Goal: Task Accomplishment & Management: Complete application form

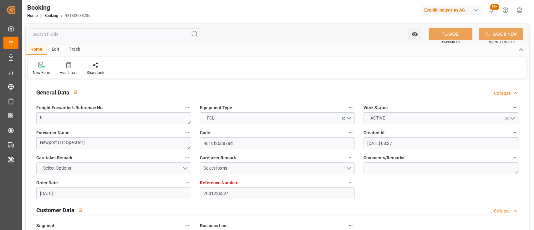
scroll to position [1097, 0]
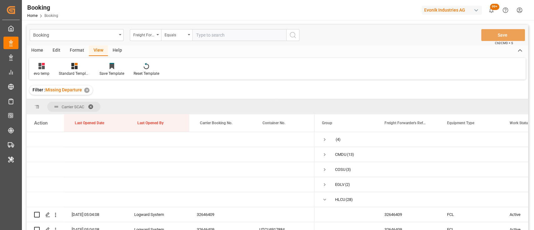
scroll to position [460, 0]
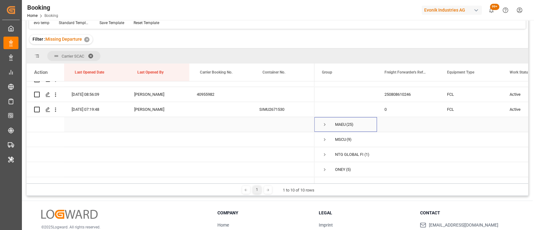
click at [323, 123] on span "Press SPACE to select this row." at bounding box center [325, 125] width 6 height 6
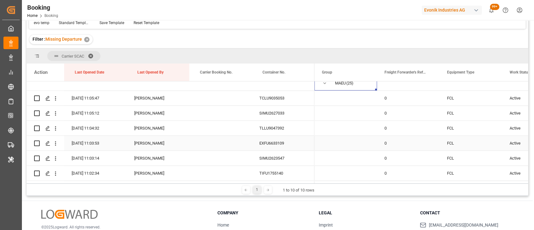
scroll to position [501, 0]
click at [53, 98] on icon "open menu" at bounding box center [55, 98] width 7 height 7
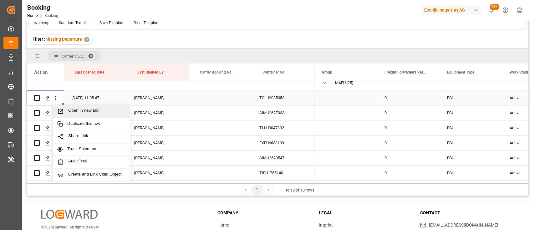
click at [66, 105] on div "Open in new tab" at bounding box center [91, 111] width 77 height 13
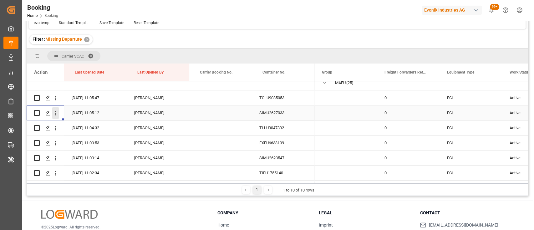
click at [55, 114] on icon "open menu" at bounding box center [55, 113] width 7 height 7
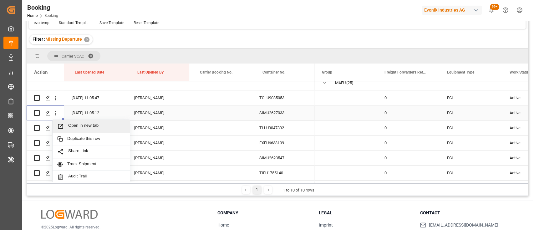
click at [80, 125] on span "Open in new tab" at bounding box center [96, 126] width 57 height 7
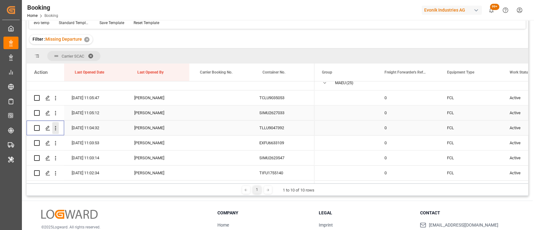
click at [54, 128] on icon "open menu" at bounding box center [55, 128] width 7 height 7
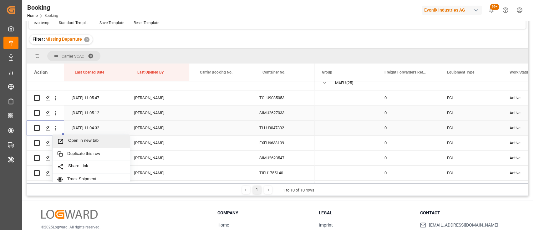
click at [81, 140] on span "Open in new tab" at bounding box center [96, 141] width 57 height 7
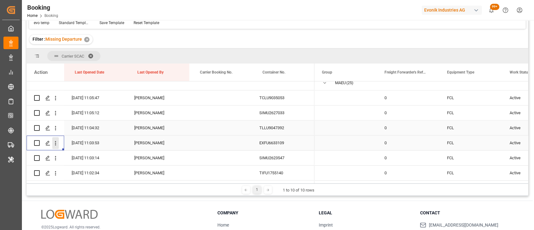
click at [56, 142] on icon "open menu" at bounding box center [55, 143] width 7 height 7
click at [74, 154] on span "Open in new tab" at bounding box center [96, 156] width 57 height 7
click at [53, 156] on icon "open menu" at bounding box center [55, 158] width 7 height 7
click at [77, 167] on div "Open in new tab" at bounding box center [91, 171] width 77 height 13
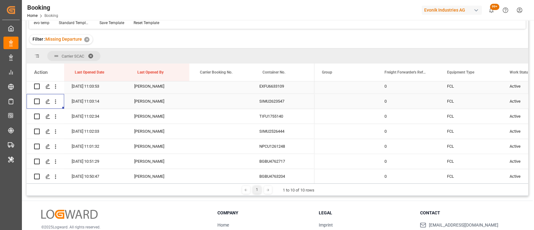
scroll to position [558, 0]
click at [54, 117] on icon "open menu" at bounding box center [55, 116] width 7 height 7
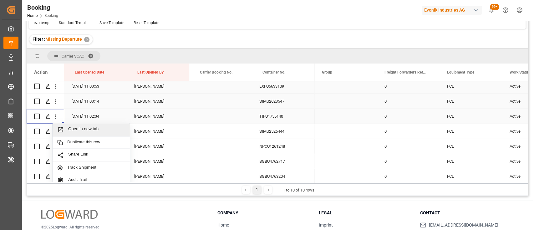
click at [77, 125] on div "Open in new tab" at bounding box center [91, 129] width 77 height 13
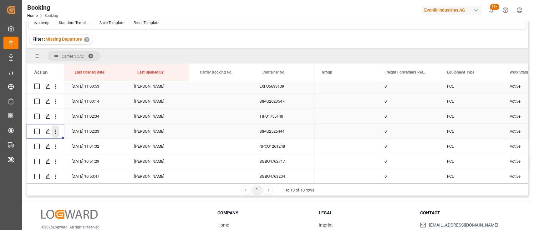
click at [58, 131] on icon "open menu" at bounding box center [55, 131] width 7 height 7
click at [77, 141] on span "Open in new tab" at bounding box center [96, 144] width 57 height 7
click at [54, 145] on icon "open menu" at bounding box center [55, 146] width 7 height 7
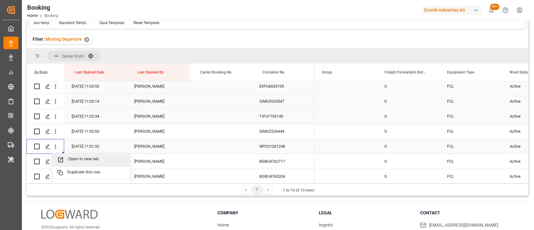
click at [80, 159] on span "Open in new tab" at bounding box center [96, 159] width 57 height 7
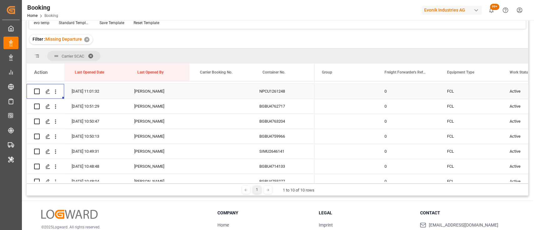
scroll to position [613, 0]
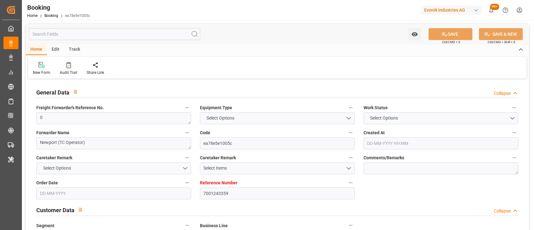
type input "7001243359"
type input "9632105"
type input "Maersk"
type input "Maersk Line AS"
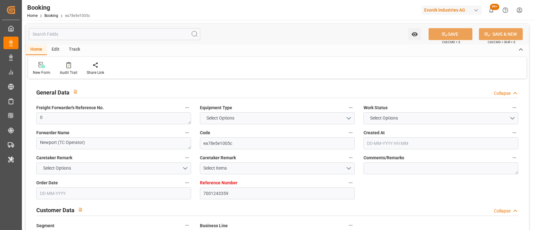
type input "NLRTM"
type input "THLCH"
type input "MYTPP"
type input "0"
type input "[DATE] 10:12"
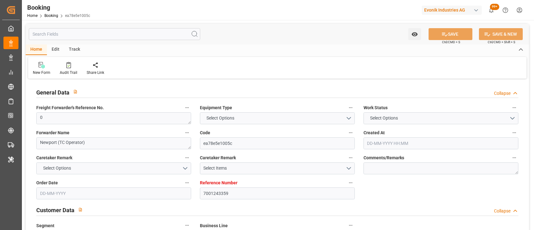
type input "[DATE]"
type input "03-09-2025"
type input "03-09-2025 00:00"
type input "[DATE] 00:00"
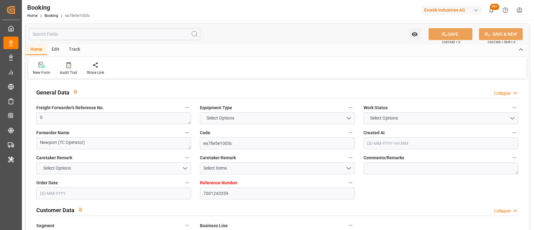
type input "[DATE] 00:00"
type input "03-09-2025 00:00"
type input "[DATE] 00:00"
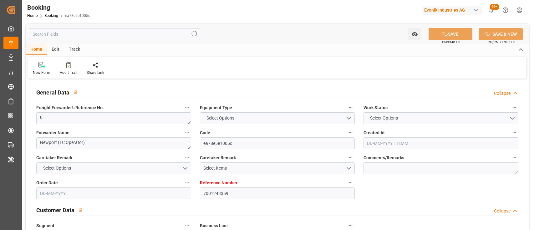
type input "[DATE] 00:00"
type input "[DATE]"
type input "08-09-2025 11:05"
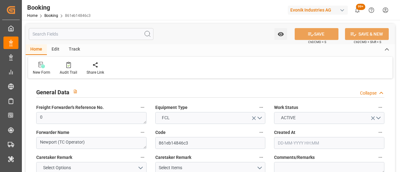
type input "7001243357"
type input "9632105"
type input "Maersk"
type input "Maersk Line AS"
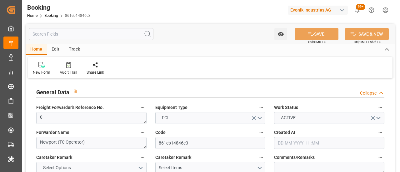
type input "NLRTM"
type input "THLCH"
type input "MYTPP"
type input "0"
type input "[DATE] 10:12"
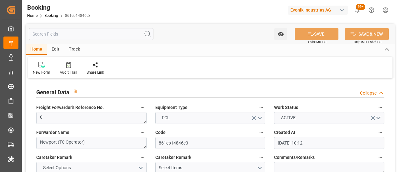
type input "[DATE]"
type input "[DATE] 00:00"
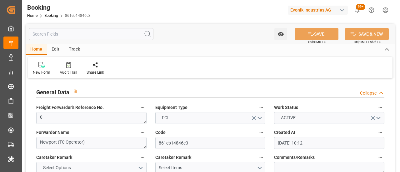
type input "[DATE] 00:00"
type input "03-09-2025 00:00"
type input "[DATE] 00:00"
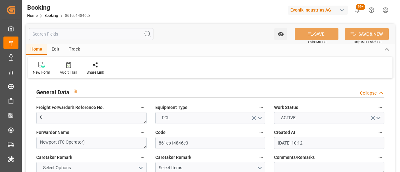
type input "[DATE] 00:00"
type input "[DATE]"
type input "08-09-2025 11:03"
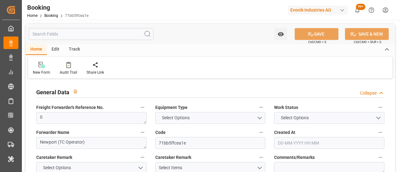
type textarea "0"
type textarea "Newport (TC Operator)"
type input "71bb5ffcea1e"
type input "7001243358"
type textarea "Oxeno"
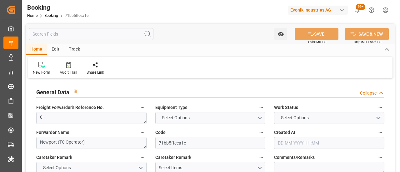
type input "7001243353"
type textarea "[PERSON_NAME][EMAIL_ADDRESS][PERSON_NAME][DOMAIN_NAME]"
type textarea "CIF"
type textarea "LAEM CHABANG"
type textarea "Marl"
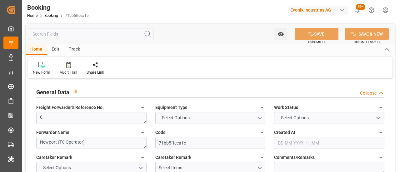
type textarea "TIFU1755140"
type input "[PERSON_NAME]"
type input "MAEU"
type input "[GEOGRAPHIC_DATA]"
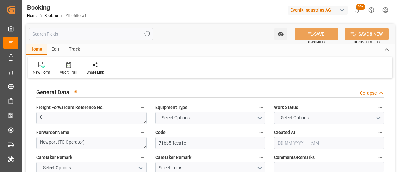
type input "Laem Chabang"
type input "Tanjung Pelepas"
type textarea "vesselName etd [PERSON_NAME]"
type textarea "INPUT_Evonik_Seeburger_IFTMIN_1003112049_20250903142344625.edi"
type textarea "NWC/[GEOGRAPHIC_DATA] [GEOGRAPHIC_DATA] Continent / [GEOGRAPHIC_DATA]"
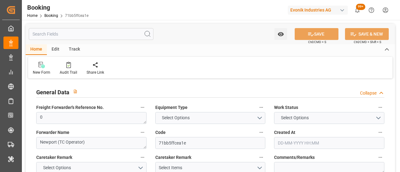
type textarea "INPUT_Evonik_Seeburger_IFTMIN_1003029846_20250807120756685.edi,INPUT_Evonik_See…"
type textarea "1003112049"
type textarea "[PERSON_NAME]"
type textarea "businessLine-"
type textarea "IFTMIN"
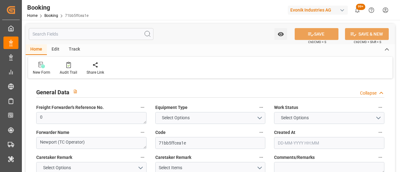
type textarea "a011t00000LcJC5AAN"
type textarea "Yes"
type input "7001243358"
type input "9632105"
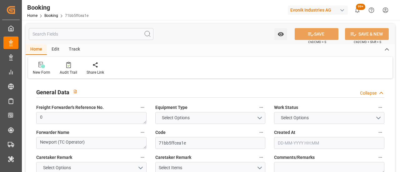
type input "Maersk"
type input "Maersk Line AS"
type input "NLRTM"
type input "THLCH"
type input "MYTPP"
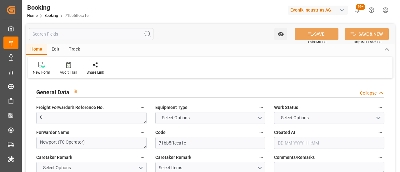
type input "0"
type input "[DATE] 10:12"
type input "[DATE]"
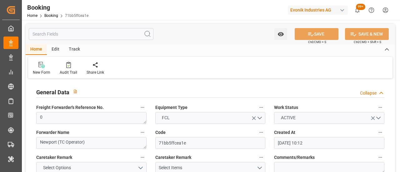
type input "[DATE] 00:00"
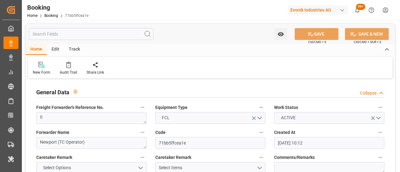
type input "[DATE] 00:00"
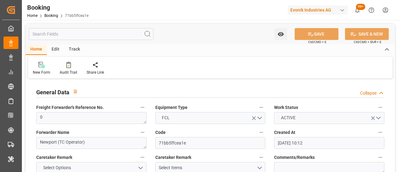
type input "[DATE]"
type input "[DATE] 11:02"
type textarea "0"
type textarea "Newport (TC Operator)"
type input "6c0954f1da7e"
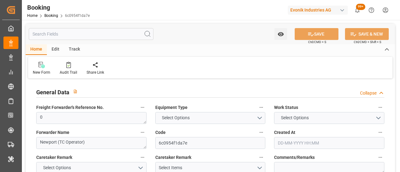
type input "7001243354"
type textarea "Oxeno"
type input "7001243353"
type textarea "[PERSON_NAME][EMAIL_ADDRESS][PERSON_NAME][DOMAIN_NAME]"
type textarea "CIF"
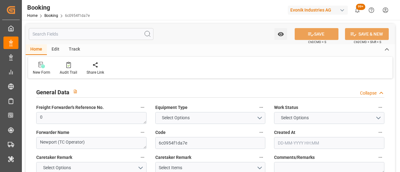
type textarea "LAEM CHABANG"
type textarea "Marl"
type textarea "SIMU2526444"
type input "[PERSON_NAME]"
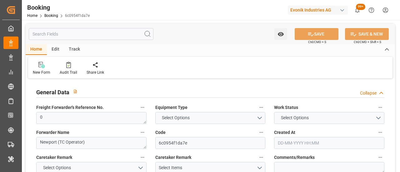
type input "MAEU"
type input "[GEOGRAPHIC_DATA]"
type input "Laem Chabang"
type input "Tanjung Pelepas"
type textarea "vesselName etd [PERSON_NAME]"
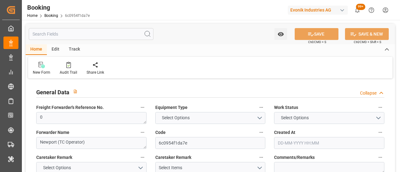
type textarea "INPUT_Evonik_Seeburger_IFTMIN_1003112049_20250903142344625.edi"
type textarea "NWC/[GEOGRAPHIC_DATA] [GEOGRAPHIC_DATA] Continent / [GEOGRAPHIC_DATA]"
type textarea "INPUT_Evonik_Seeburger_IFTMIN_1003029846_20250807120756685.edi,INPUT_Evonik_See…"
type textarea "1003112049"
type textarea "[PERSON_NAME]"
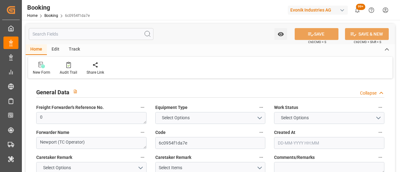
type textarea "businessLine-"
type textarea "IFTMIN"
type textarea "a011t00000LcJC5AAN"
type textarea "Yes"
type input "7001243354"
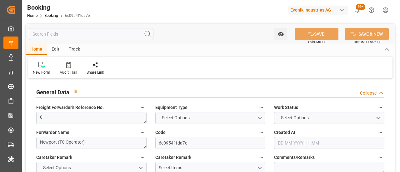
type input "9632105"
type input "Maersk"
type input "Maersk Line AS"
type input "NLRTM"
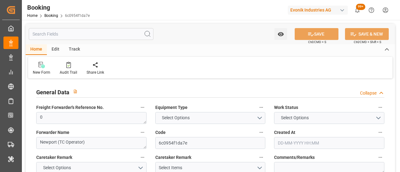
type input "THLCH"
type input "MYTPP"
type input "0"
type input "[DATE] 10:12"
type input "[DATE]"
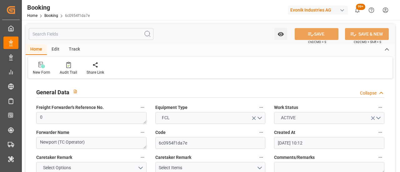
type input "[DATE]"
type input "[DATE] 00:00"
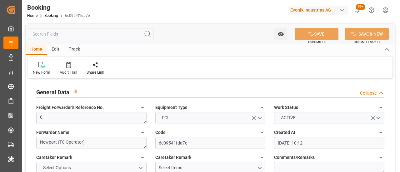
type input "[DATE] 00:00"
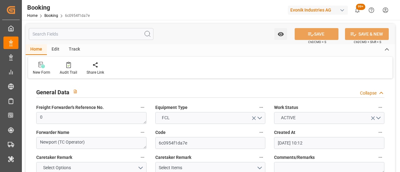
type input "[DATE] 00:00"
type input "[DATE]"
type input "08-09-2025 11:02"
type input "7001243356"
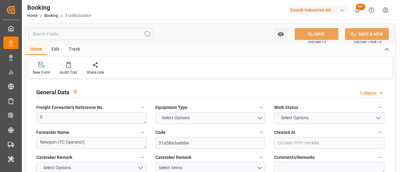
type input "9632105"
type input "Maersk"
type input "Maersk Line AS"
type input "NLRTM"
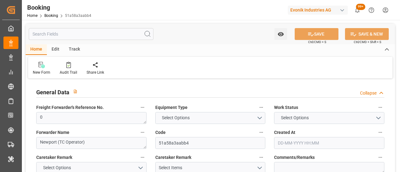
type input "THLCH"
type input "MYTPP"
type input "0"
type input "[DATE] 10:12"
type input "[DATE]"
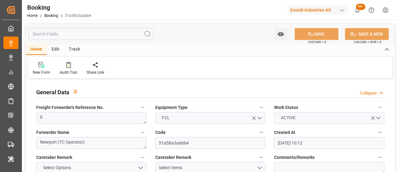
type input "[DATE]"
type input "[DATE] 00:00"
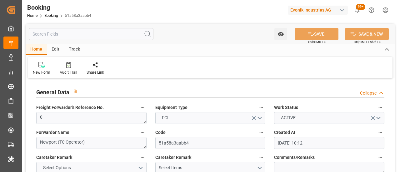
type input "[DATE] 00:00"
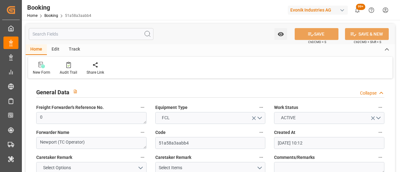
type input "[DATE] 00:00"
type input "[DATE]"
type input "[DATE] 11:01"
